Goal: Information Seeking & Learning: Learn about a topic

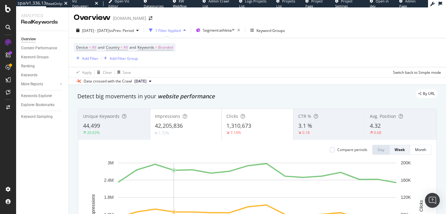
click at [181, 28] on div "1 Filter Applied" at bounding box center [168, 30] width 26 height 5
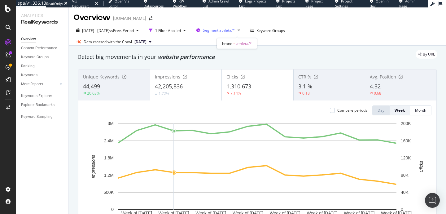
click at [230, 26] on div "Segment: athleta/*" at bounding box center [223, 30] width 40 height 9
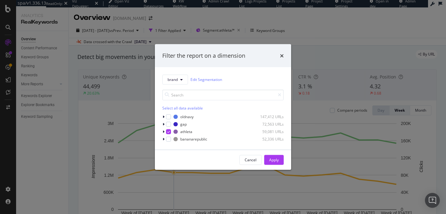
click at [142, 60] on div "Filter the report on a dimension brand Edit Segmentation Select all data availa…" at bounding box center [223, 107] width 446 height 214
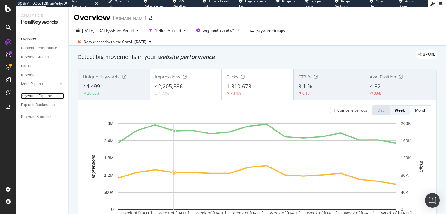
click at [35, 97] on div "Keywords Explorer" at bounding box center [36, 96] width 31 height 7
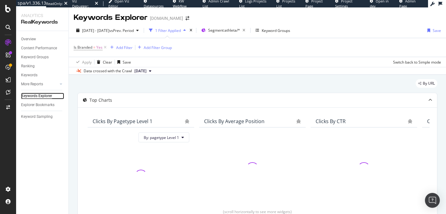
scroll to position [145, 0]
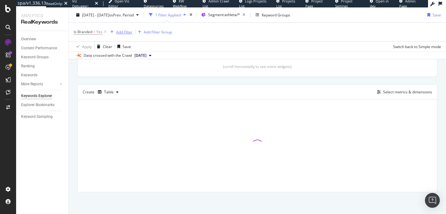
click at [121, 31] on div "Add Filter" at bounding box center [124, 31] width 16 height 5
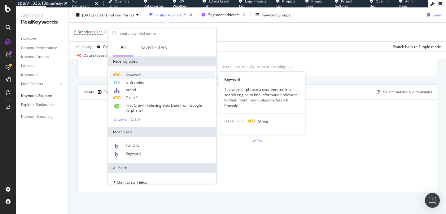
click at [142, 74] on div "Keyword" at bounding box center [162, 74] width 106 height 7
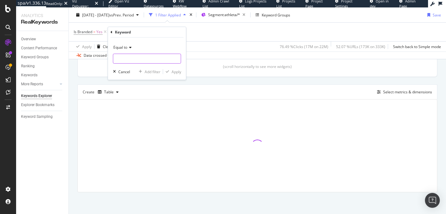
click at [142, 55] on input "text" at bounding box center [147, 59] width 68 height 10
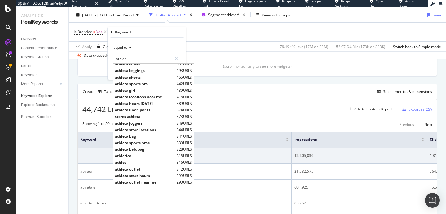
scroll to position [64, 0]
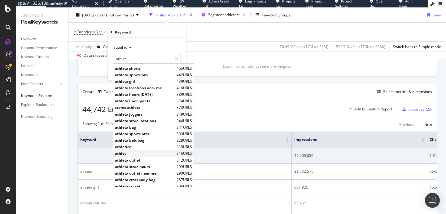
type input "athlet"
click at [124, 153] on span "athlet" at bounding box center [145, 153] width 60 height 5
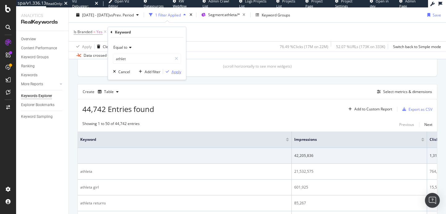
click at [174, 70] on div "Apply" at bounding box center [177, 71] width 10 height 5
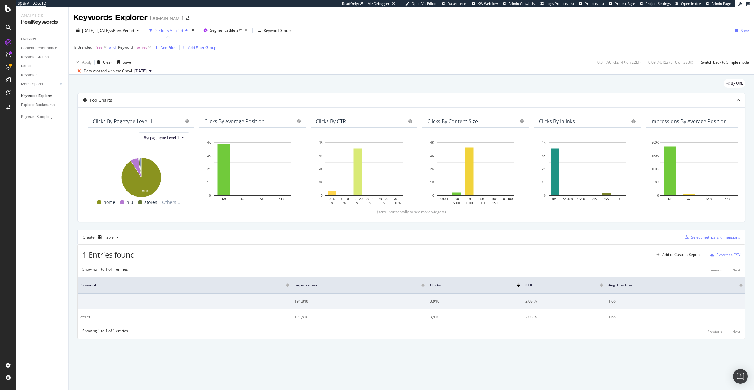
click at [446, 214] on div "Select metrics & dimensions" at bounding box center [715, 236] width 49 height 5
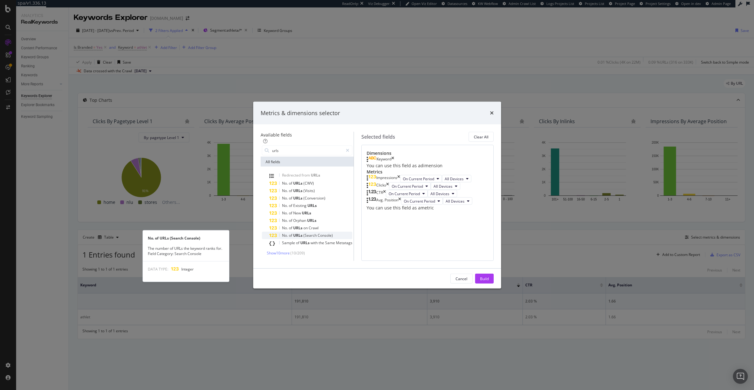
type input "urls"
click at [289, 214] on span "of" at bounding box center [291, 235] width 4 height 5
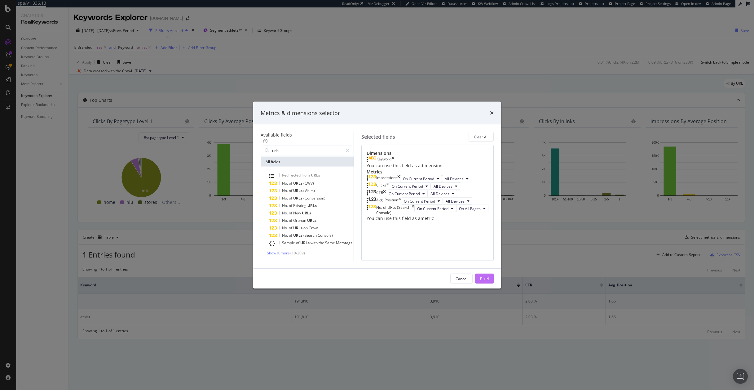
click at [446, 214] on div "Build" at bounding box center [484, 278] width 9 height 5
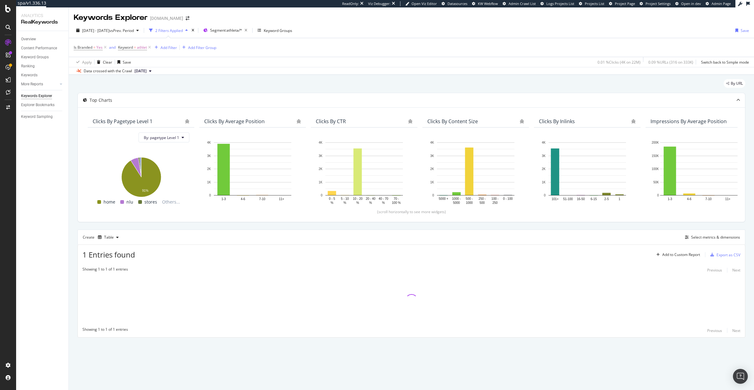
click at [174, 214] on div "Create Table Select metrics & dimensions" at bounding box center [412, 236] width 668 height 15
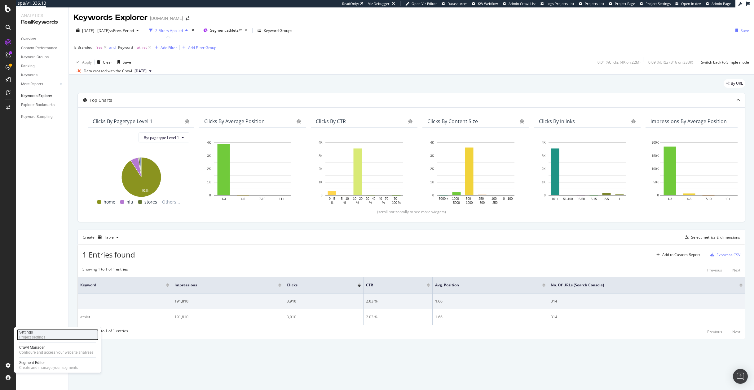
click at [35, 214] on div "Project settings" at bounding box center [32, 337] width 26 height 5
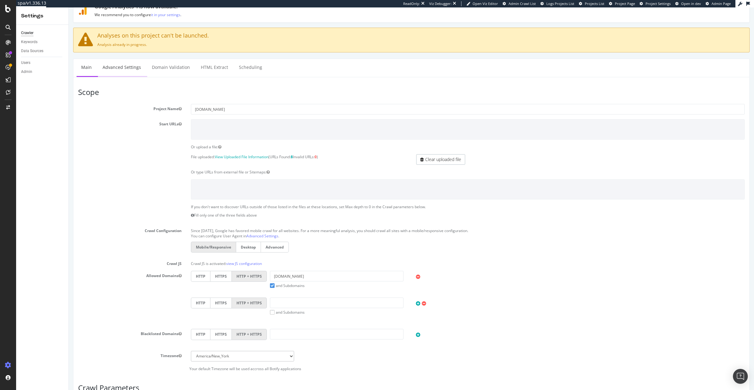
scroll to position [23, 0]
click at [33, 51] on div "Data Sources" at bounding box center [32, 51] width 22 height 7
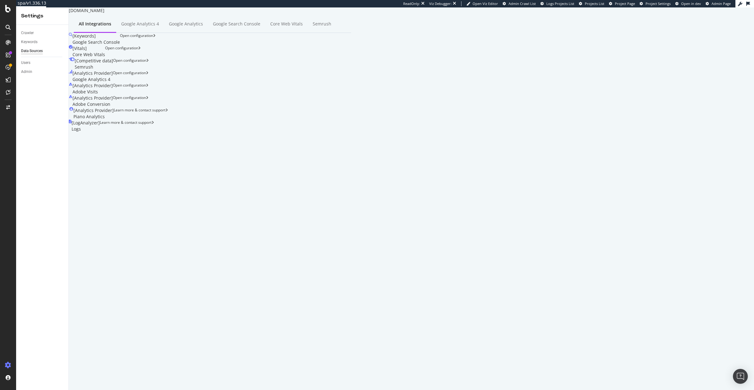
click at [113, 95] on div "[ Analytics Provider ] Adobe Conversion" at bounding box center [93, 101] width 40 height 12
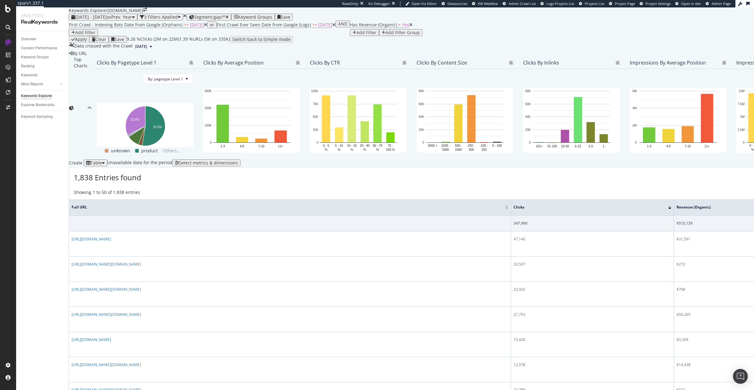
click at [84, 50] on div "Data crossed with the Crawl" at bounding box center [103, 46] width 58 height 7
click at [132, 20] on span "vs Prev. Year" at bounding box center [119, 17] width 25 height 6
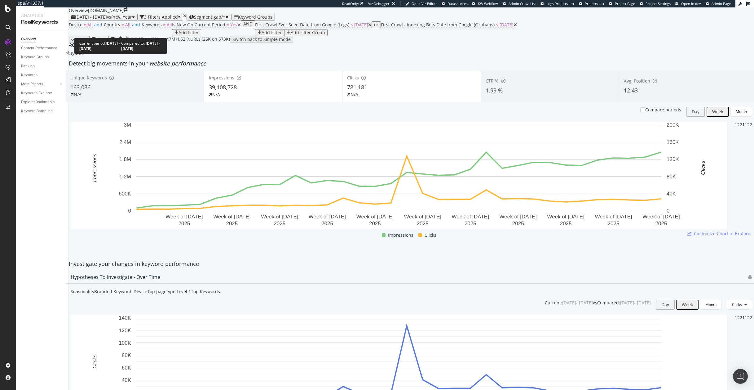
click at [130, 20] on div "[DATE] - [DATE] vs Prev. Year" at bounding box center [103, 17] width 64 height 5
click at [325, 35] on div "Add Filter Group" at bounding box center [308, 32] width 34 height 5
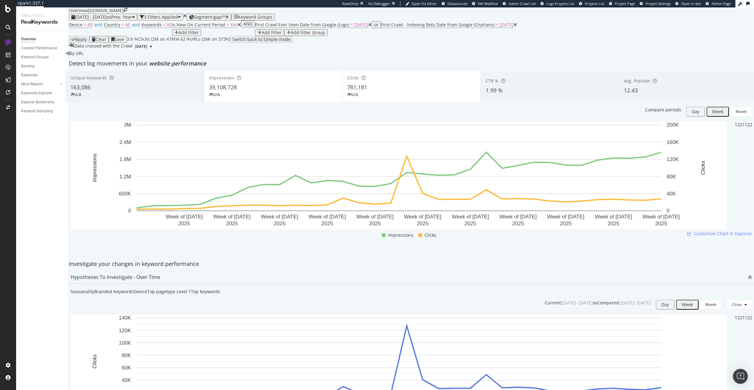
click at [712, 114] on div "Week" at bounding box center [717, 111] width 11 height 5
click at [113, 20] on div "[DATE] - [DATE] vs Prev. Year" at bounding box center [103, 17] width 64 height 5
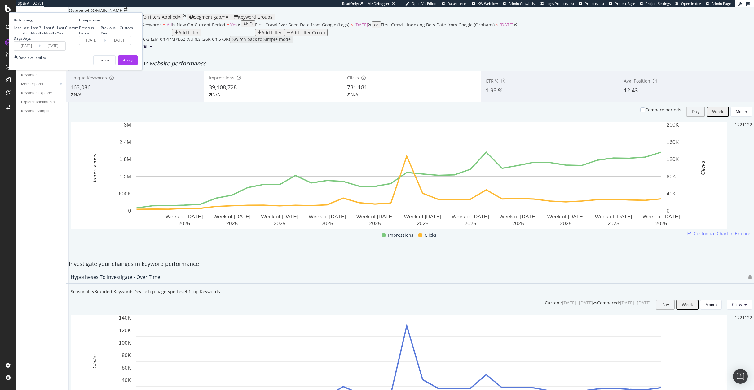
scroll to position [883, 0]
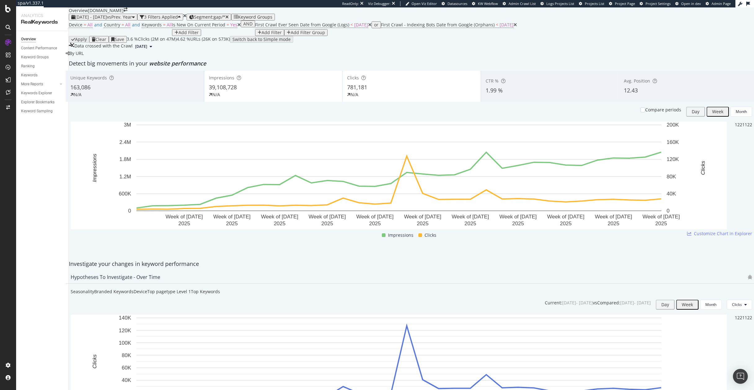
click at [225, 16] on span "Segment: gap/*" at bounding box center [209, 17] width 31 height 6
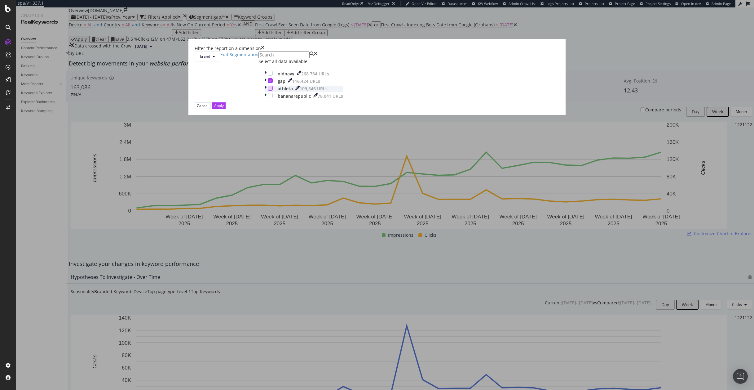
click at [273, 91] on div "modal" at bounding box center [270, 88] width 5 height 5
click at [272, 82] on icon "modal" at bounding box center [270, 80] width 3 height 3
click at [224, 108] on div "Apply" at bounding box center [219, 105] width 10 height 5
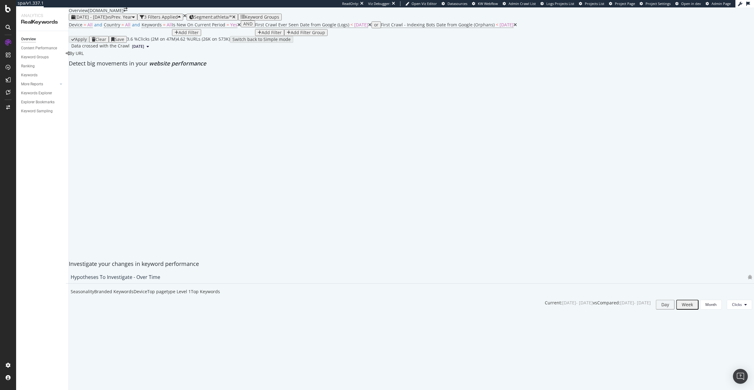
scroll to position [880, 0]
click at [197, 28] on div "Device = All and Country = All and Keywords = All Is New On Current Period = Ye…" at bounding box center [293, 28] width 448 height 16
click at [237, 27] on icon at bounding box center [238, 25] width 3 height 4
click at [285, 27] on icon at bounding box center [286, 25] width 3 height 4
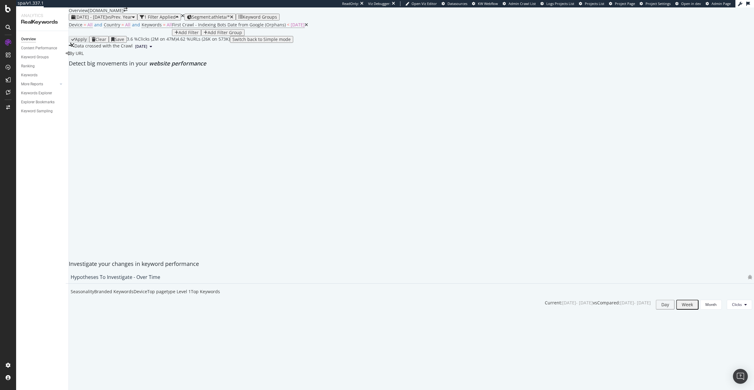
click at [305, 27] on icon at bounding box center [306, 25] width 3 height 4
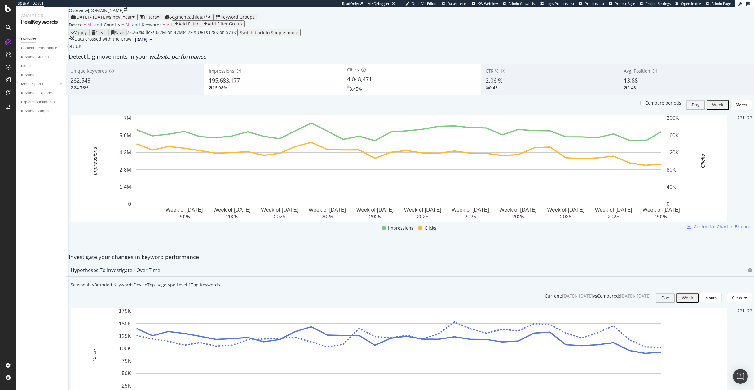
scroll to position [870, 0]
